Goal: Task Accomplishment & Management: Use online tool/utility

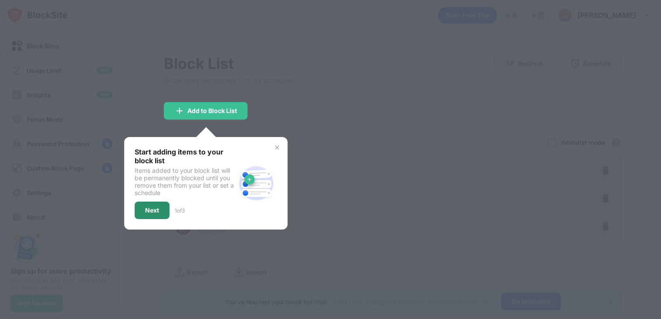
click at [152, 207] on div "Next" at bounding box center [152, 210] width 14 height 7
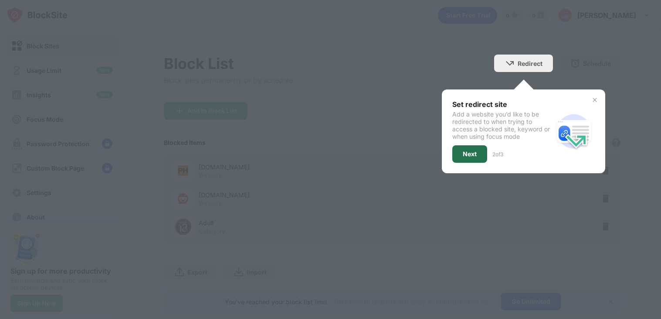
click at [465, 150] on div "Next" at bounding box center [470, 153] width 14 height 7
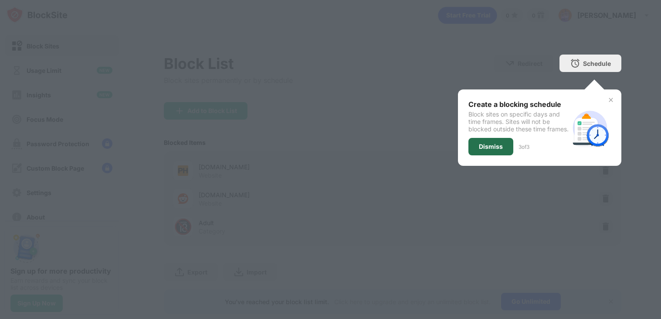
click at [479, 155] on div "Dismiss" at bounding box center [491, 146] width 45 height 17
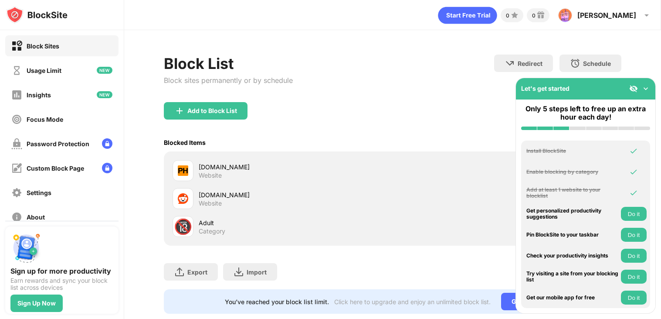
click at [638, 235] on button "Do it" at bounding box center [634, 235] width 26 height 14
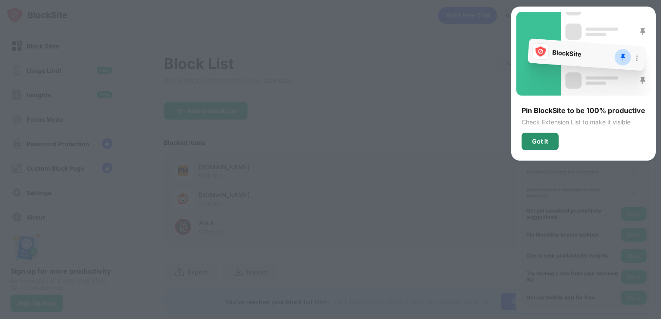
click at [538, 138] on div "Got It" at bounding box center [540, 141] width 16 height 7
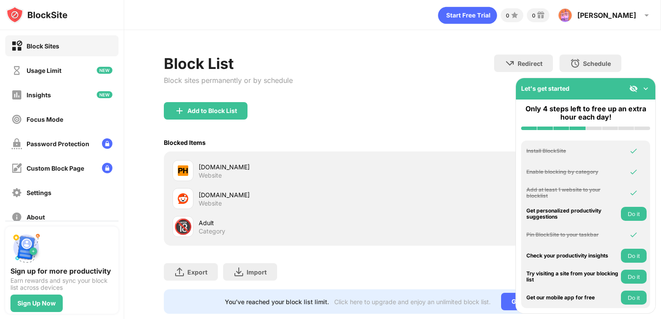
click at [635, 254] on button "Do it" at bounding box center [634, 255] width 26 height 14
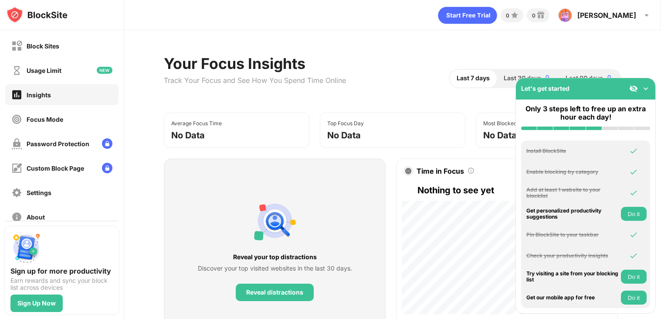
click at [637, 276] on button "Do it" at bounding box center [634, 276] width 26 height 14
click at [632, 298] on button "Do it" at bounding box center [634, 297] width 26 height 14
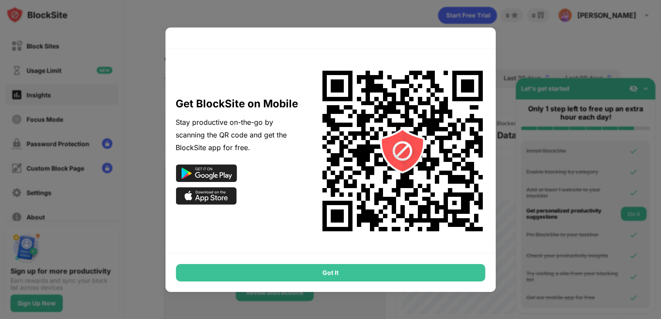
click at [465, 276] on div "Got It" at bounding box center [331, 272] width 310 height 17
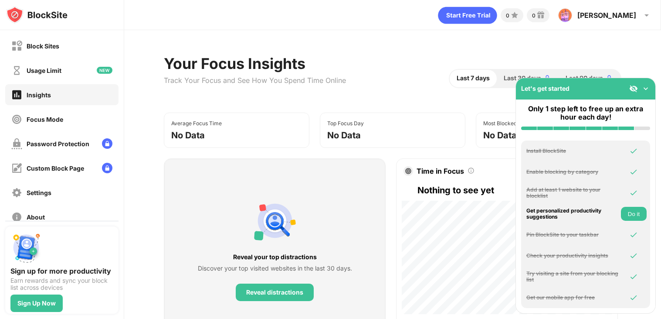
click at [631, 215] on button "Do it" at bounding box center [634, 214] width 26 height 14
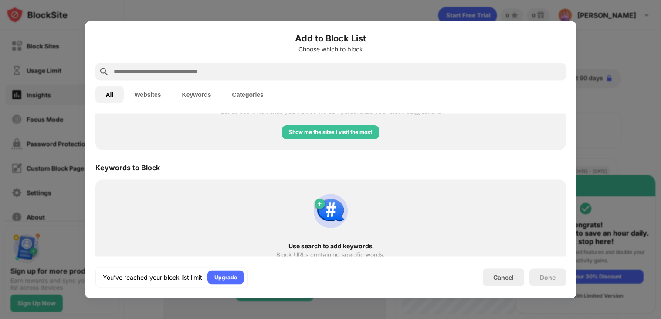
scroll to position [416, 0]
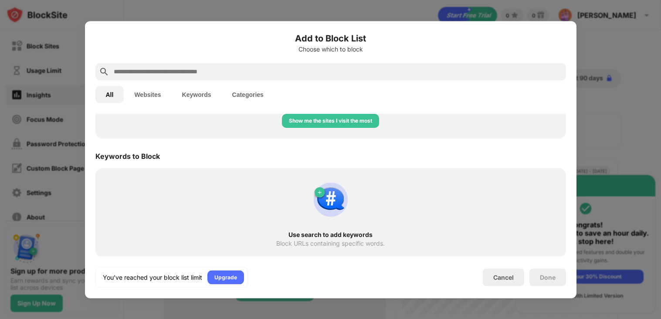
click at [347, 233] on div "Use search to add keywords" at bounding box center [330, 234] width 439 height 7
click at [318, 191] on img at bounding box center [331, 199] width 42 height 42
click at [507, 281] on div "Cancel" at bounding box center [503, 276] width 41 height 17
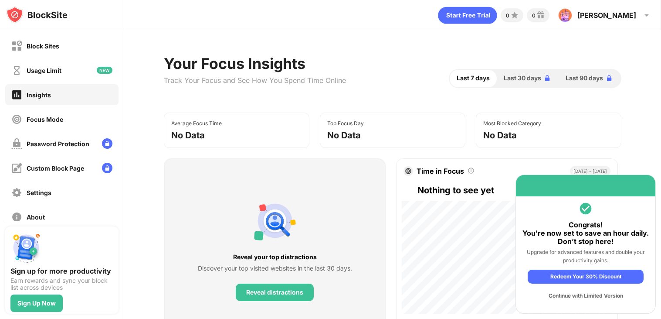
click at [598, 295] on div "Continue with Limited Version" at bounding box center [586, 296] width 116 height 14
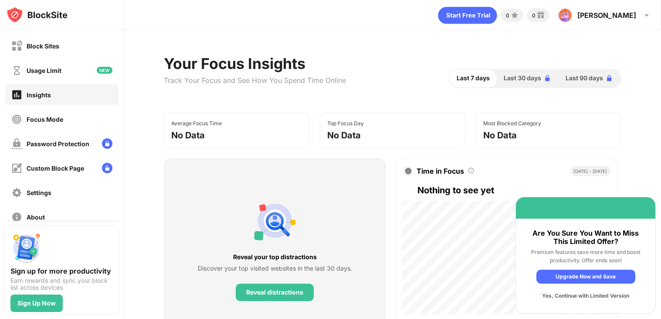
click at [579, 294] on div "Yes, Continue with Limited Version" at bounding box center [586, 296] width 99 height 14
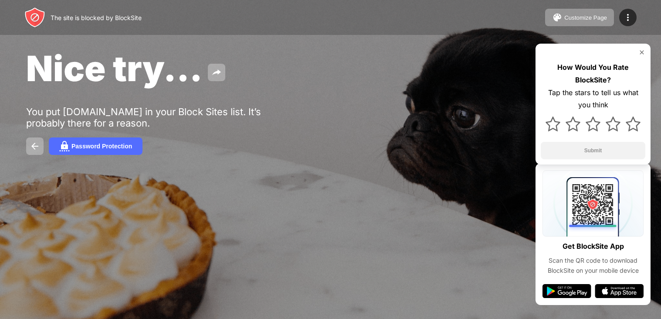
click at [513, 99] on div "Nice try... You put [DOMAIN_NAME] in your Block Sites list. It’s probably there…" at bounding box center [330, 101] width 661 height 202
